Goal: Find specific page/section: Find specific page/section

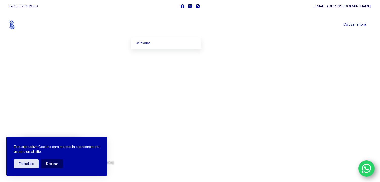
click at [157, 26] on span "Menu Principal" at bounding box center [157, 25] width 6 height 6
click at [149, 44] on link "Catalogos" at bounding box center [166, 43] width 71 height 12
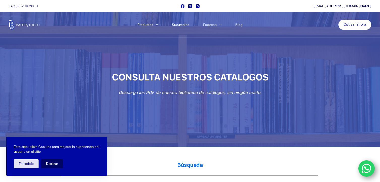
click at [187, 25] on link "Sucursales" at bounding box center [180, 25] width 31 height 0
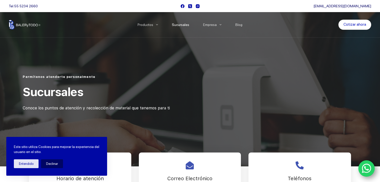
click at [364, 165] on icon "WhatsApp" at bounding box center [367, 168] width 10 height 11
